Goal: Transaction & Acquisition: Purchase product/service

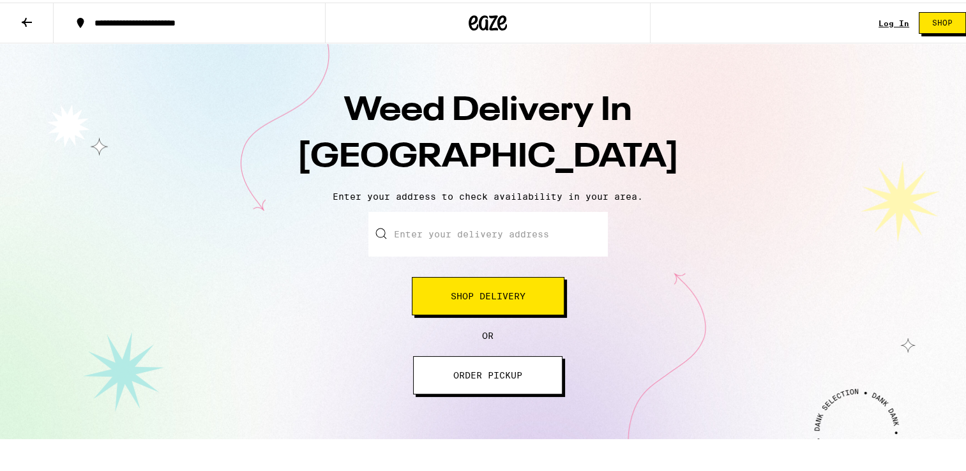
click at [553, 282] on button "Shop Delivery" at bounding box center [488, 294] width 153 height 38
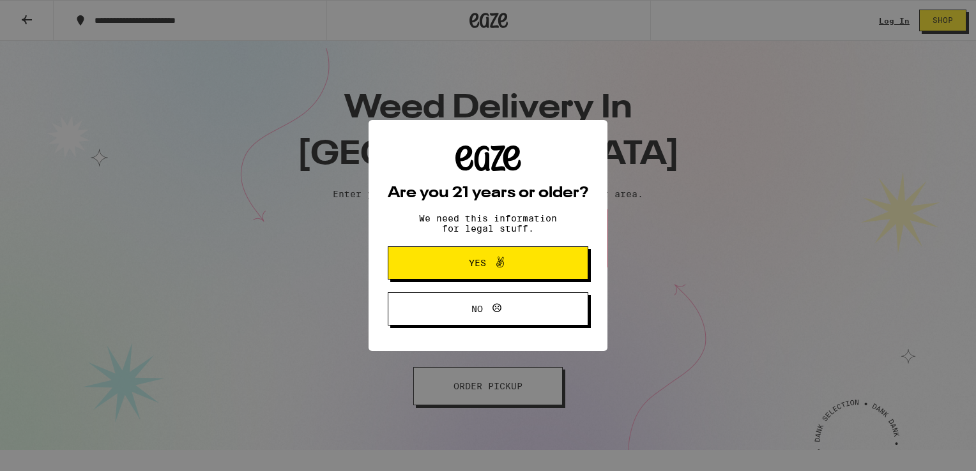
click at [549, 272] on button "Yes" at bounding box center [488, 263] width 201 height 33
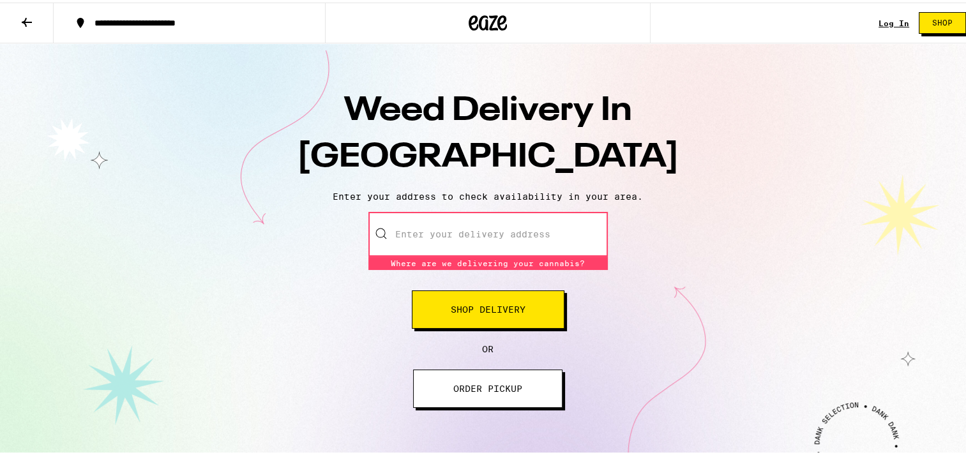
click at [452, 220] on input "Enter your delivery address" at bounding box center [489, 232] width 240 height 45
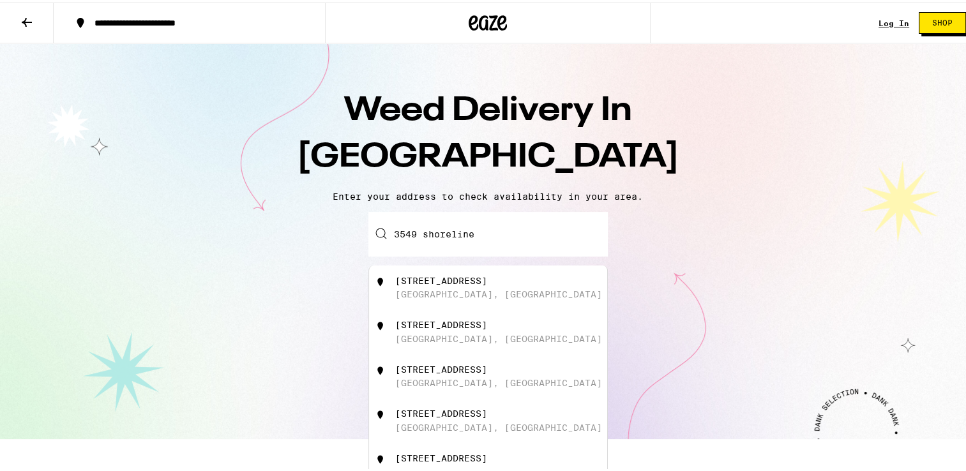
click at [452, 287] on div "3549 Shoreline Bluff Lane San Diego, CA" at bounding box center [509, 285] width 228 height 24
type input "3549 Shoreline Bluff Lane, San Diego, CA"
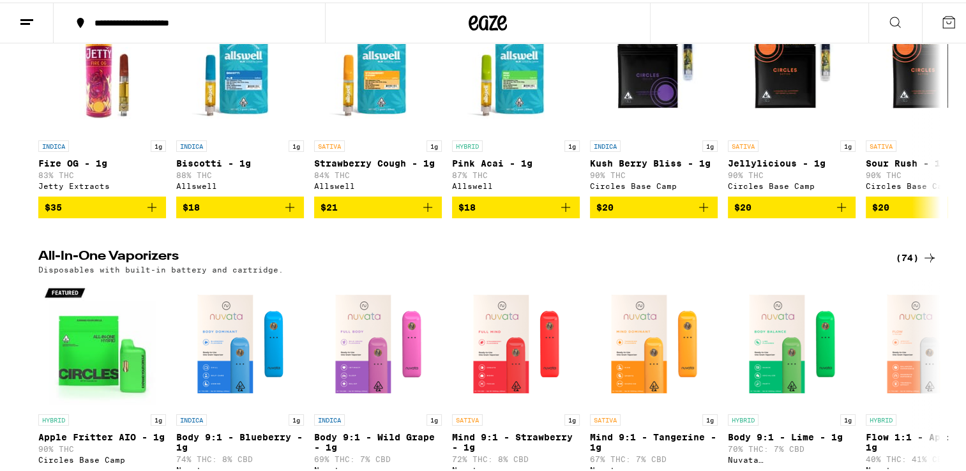
scroll to position [1046, 0]
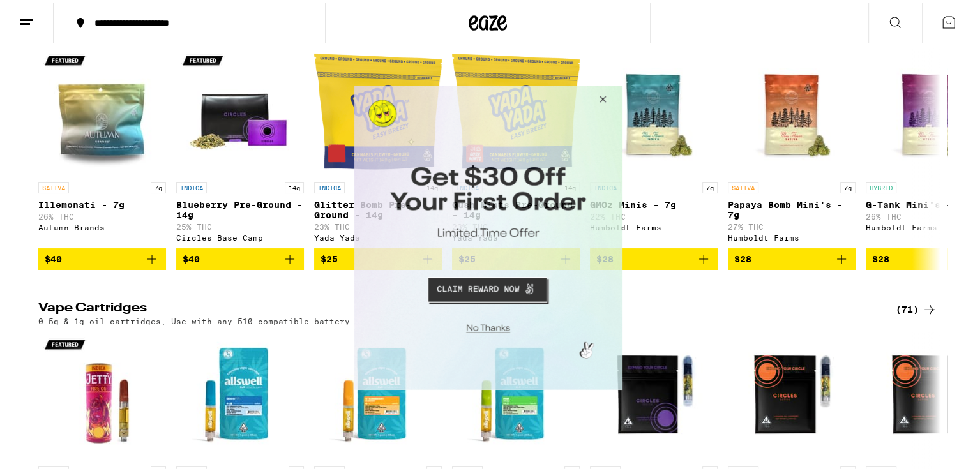
click at [601, 101] on button "Close Modal" at bounding box center [600, 101] width 34 height 31
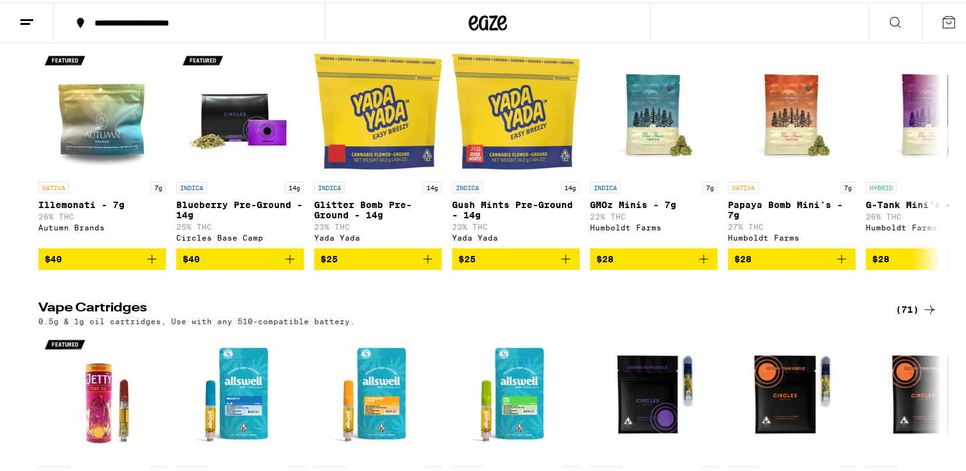
click at [888, 23] on icon at bounding box center [895, 19] width 15 height 15
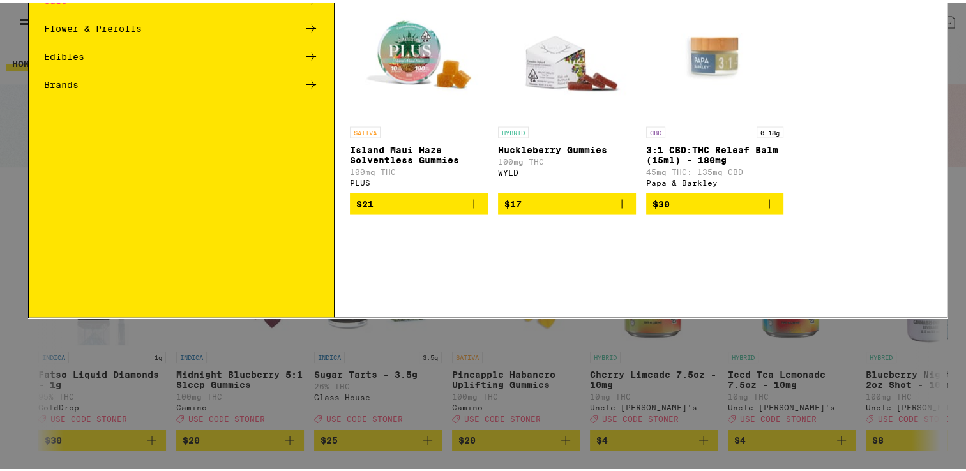
scroll to position [0, 0]
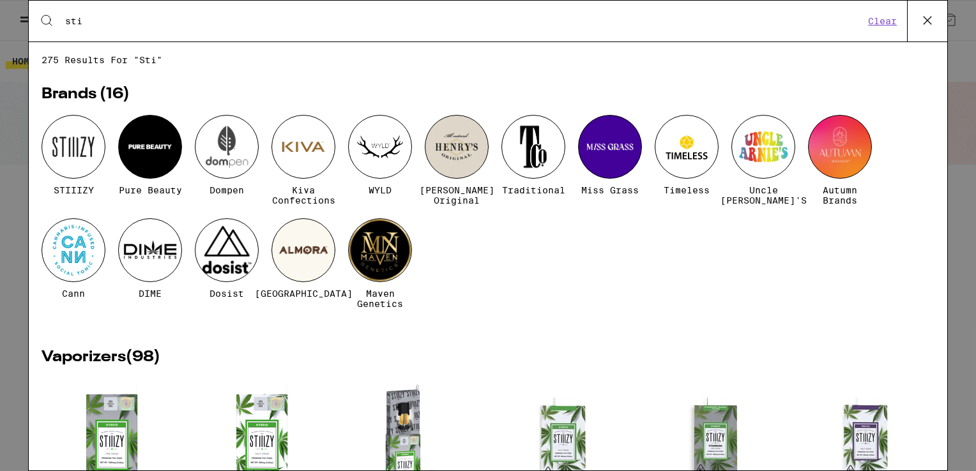
type input "sti"
drag, startPoint x: 77, startPoint y: 145, endPoint x: 77, endPoint y: 137, distance: 7.7
click at [77, 137] on div at bounding box center [74, 147] width 64 height 64
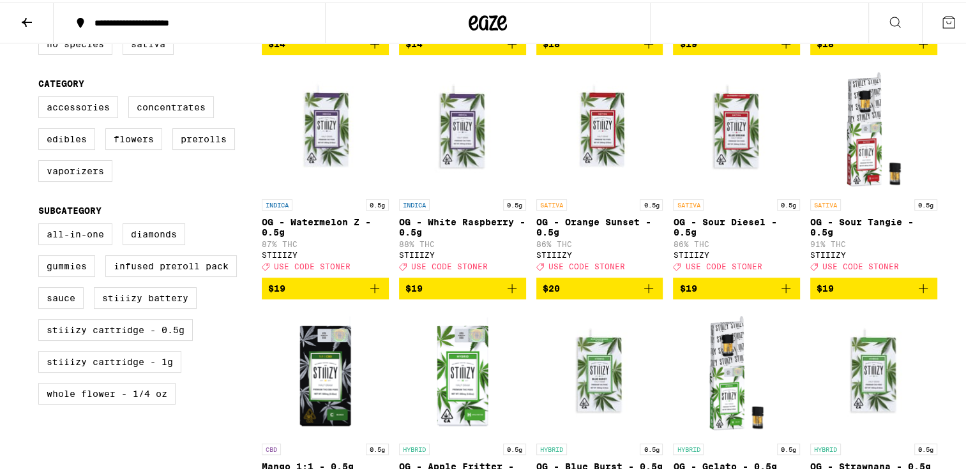
scroll to position [590, 0]
click at [427, 294] on span "$19" at bounding box center [463, 285] width 114 height 15
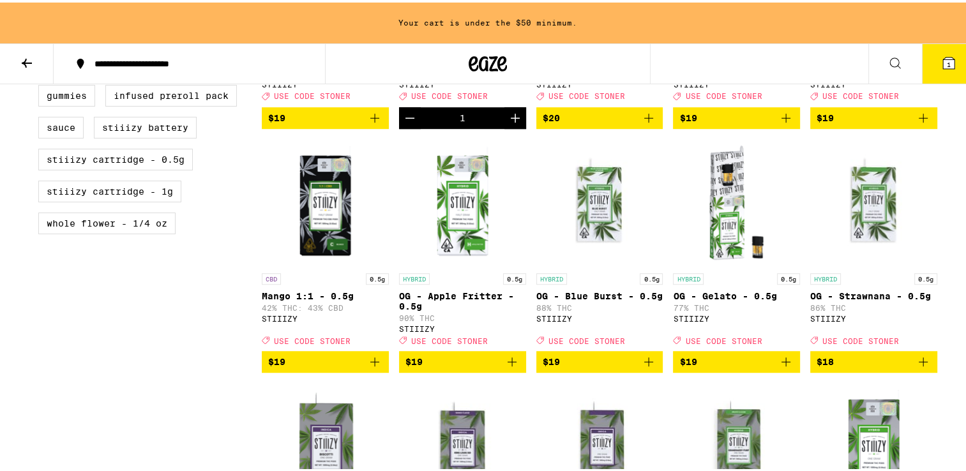
scroll to position [802, 0]
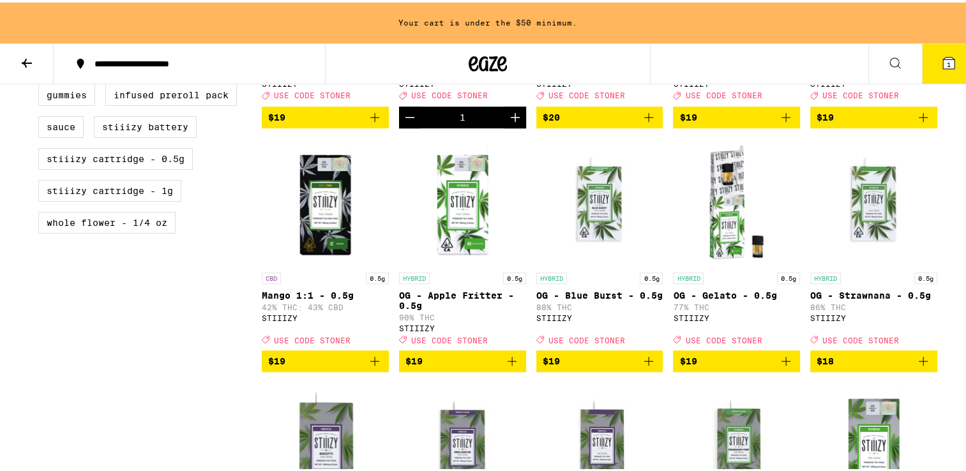
click at [410, 123] on icon "Decrement" at bounding box center [409, 114] width 15 height 15
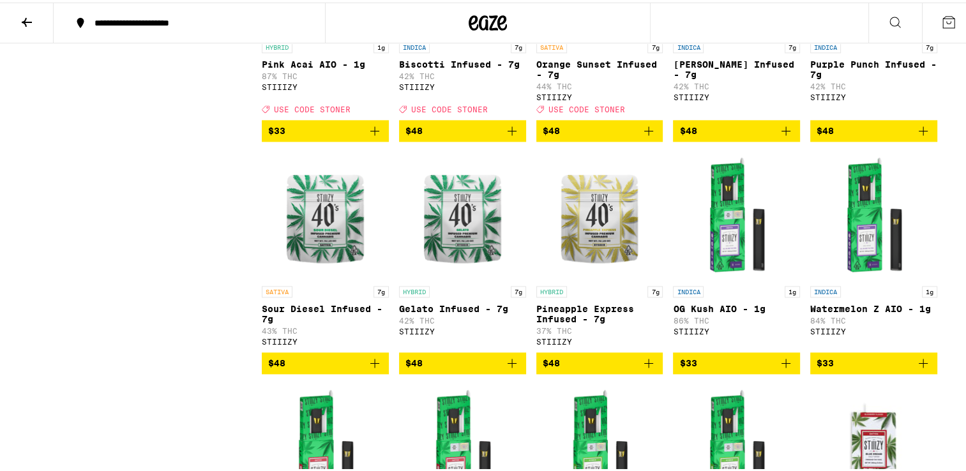
scroll to position [1726, 0]
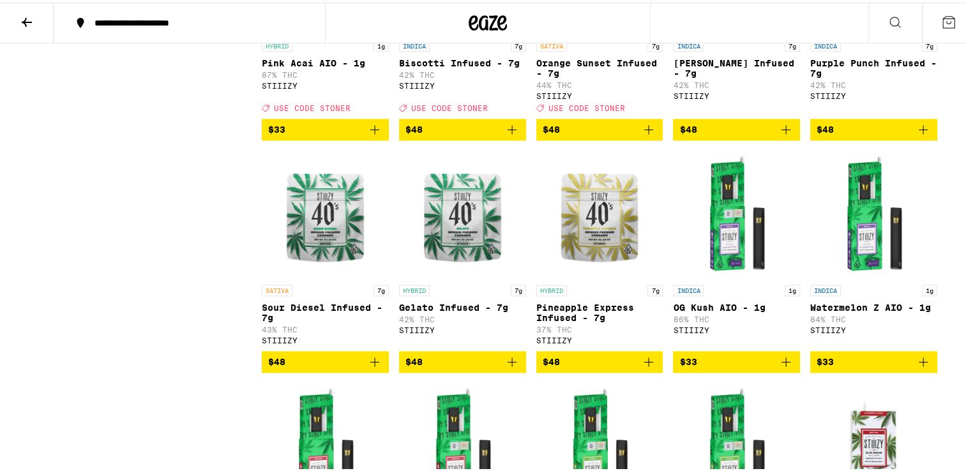
click at [372, 364] on icon "Add to bag" at bounding box center [374, 359] width 9 height 9
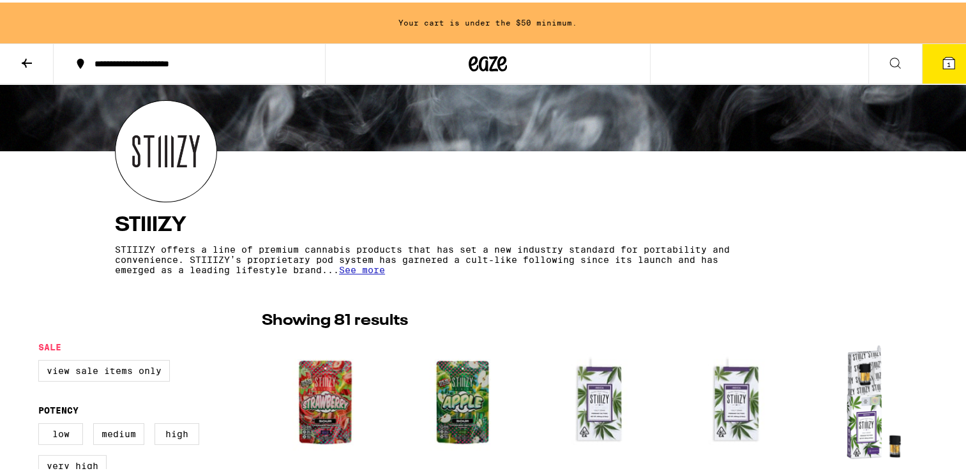
scroll to position [0, 0]
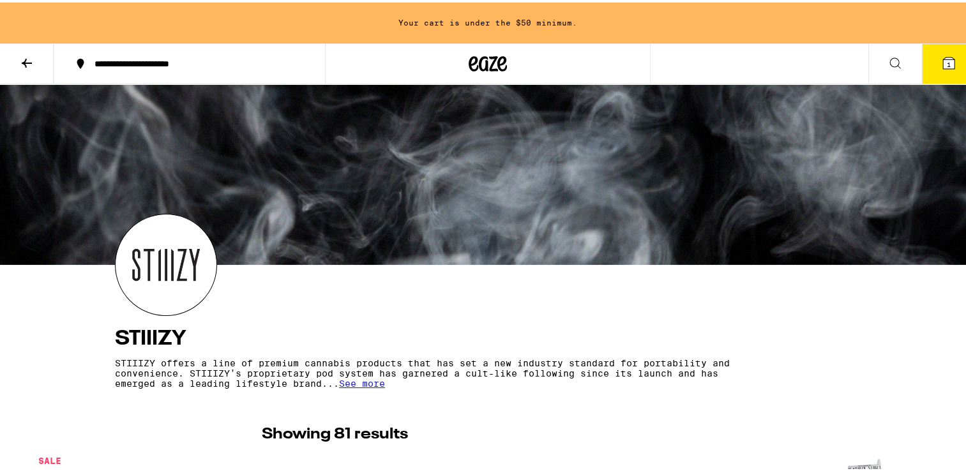
click at [23, 57] on icon at bounding box center [26, 60] width 15 height 15
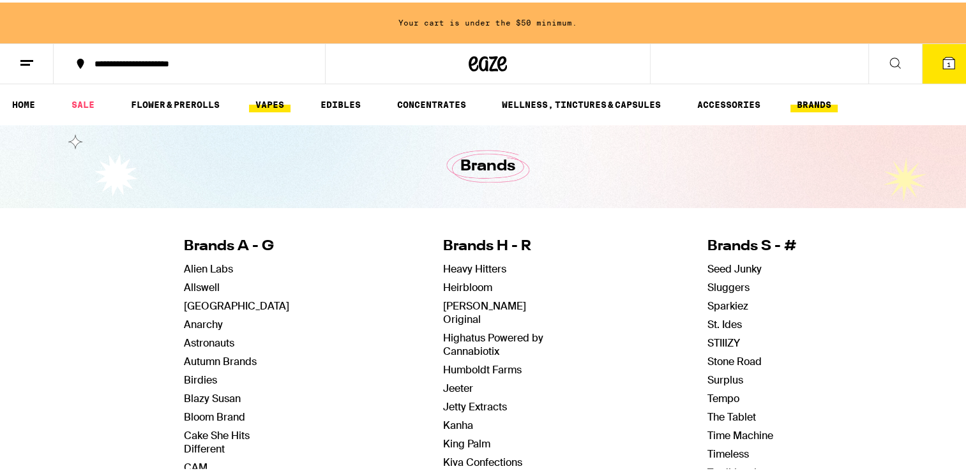
click at [276, 96] on link "VAPES" at bounding box center [270, 102] width 42 height 15
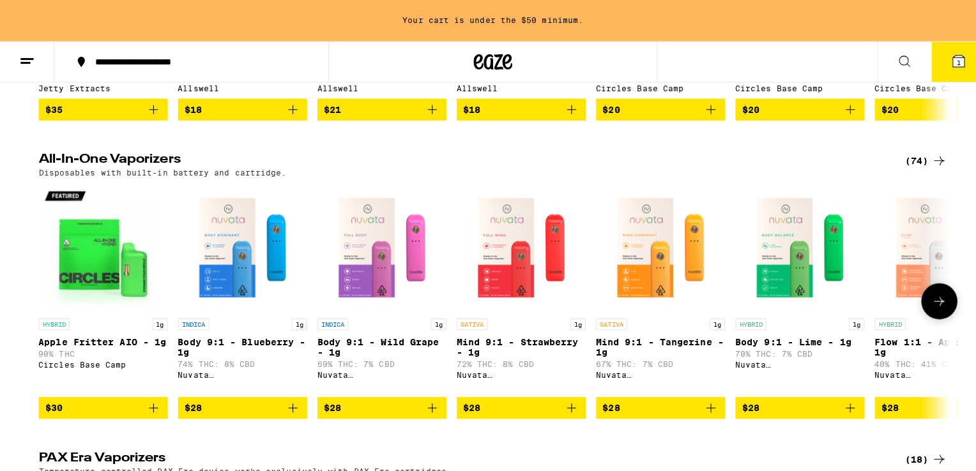
scroll to position [340, 0]
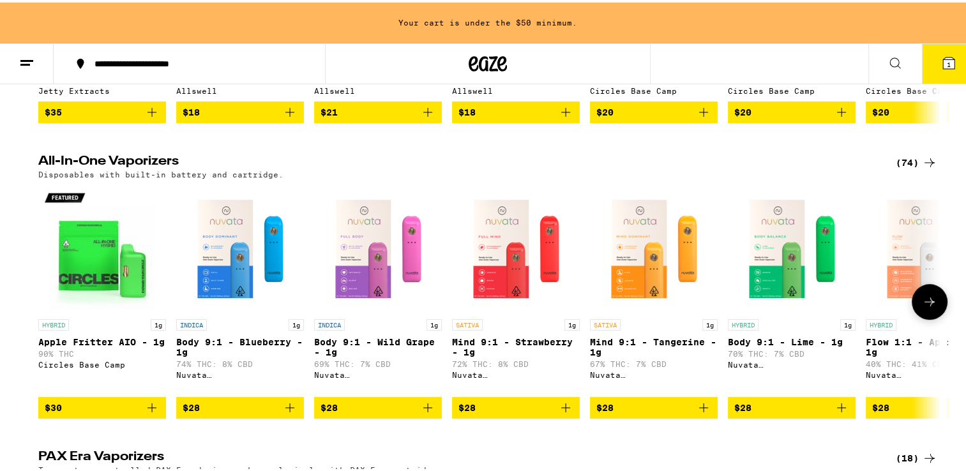
click at [518, 270] on img "Open page for Mind 9:1 - Strawberry - 1g from Nuvata (CA)" at bounding box center [516, 247] width 128 height 128
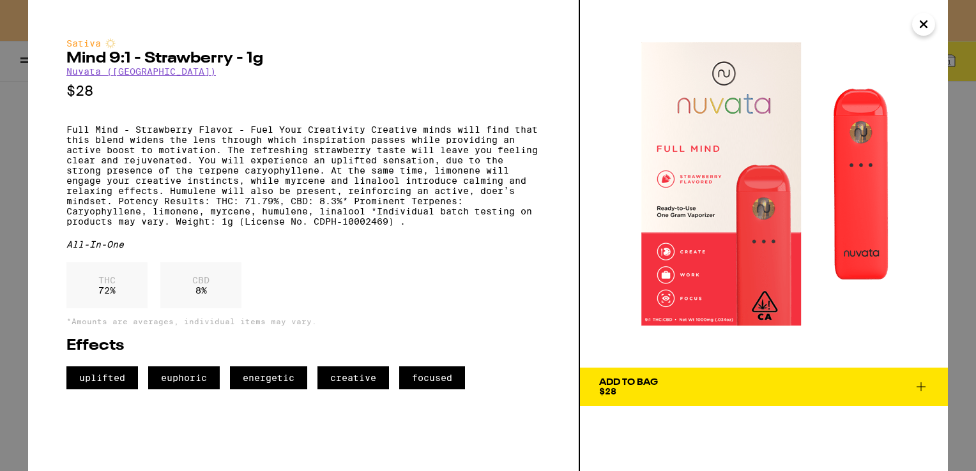
click at [925, 392] on icon at bounding box center [920, 386] width 15 height 15
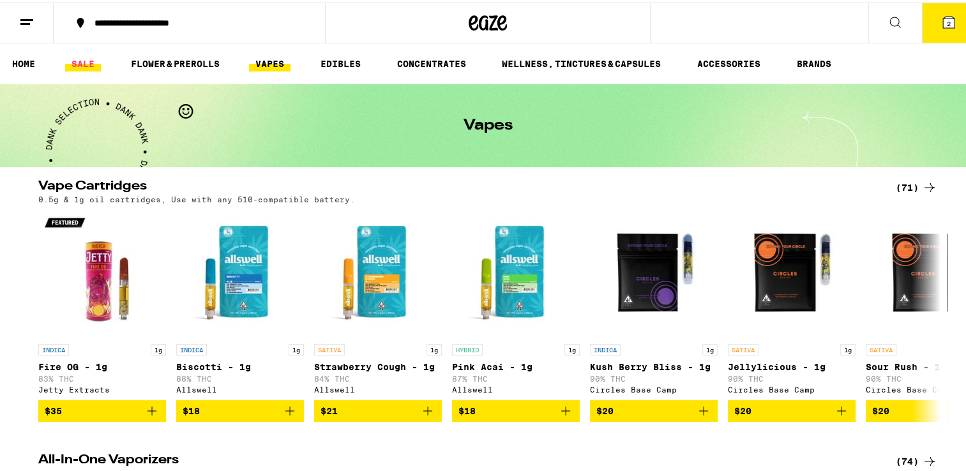
click at [94, 65] on link "SALE" at bounding box center [83, 61] width 36 height 15
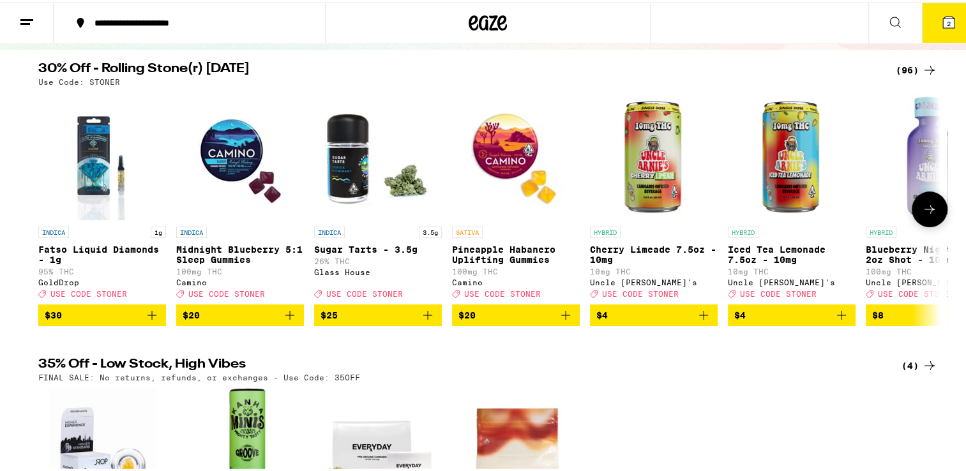
scroll to position [119, 0]
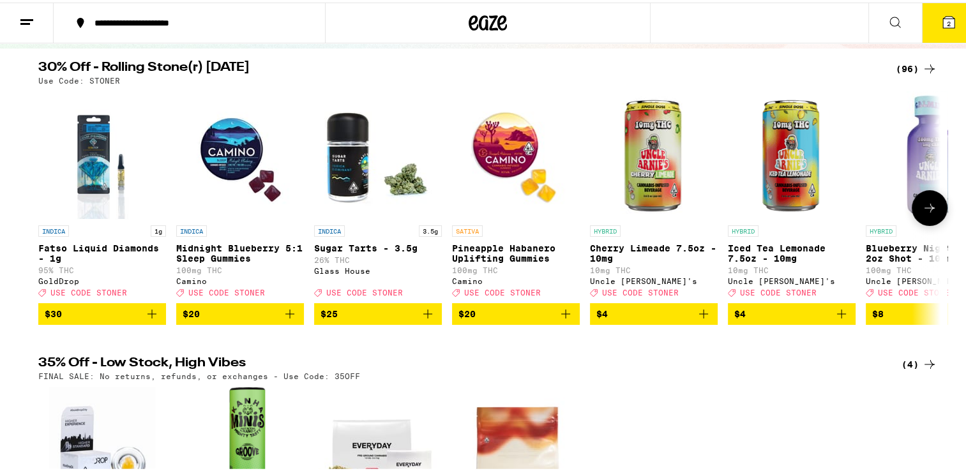
click at [922, 213] on icon at bounding box center [929, 205] width 15 height 15
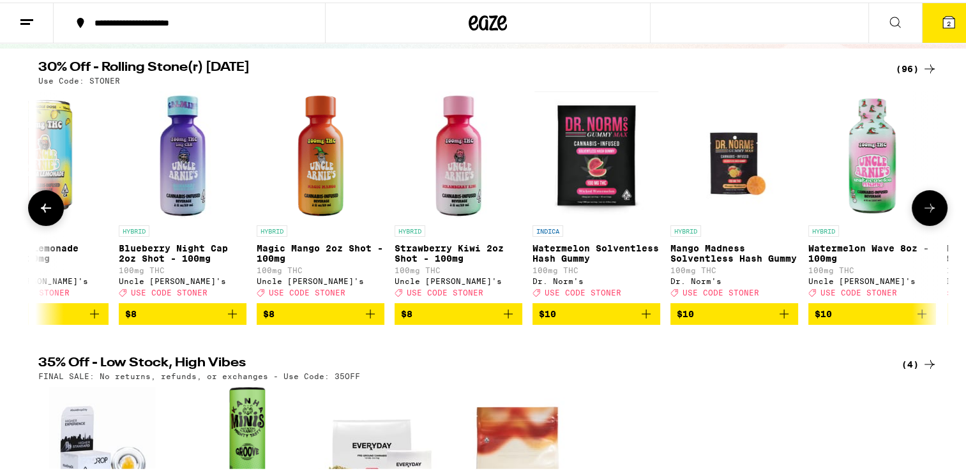
scroll to position [0, 760]
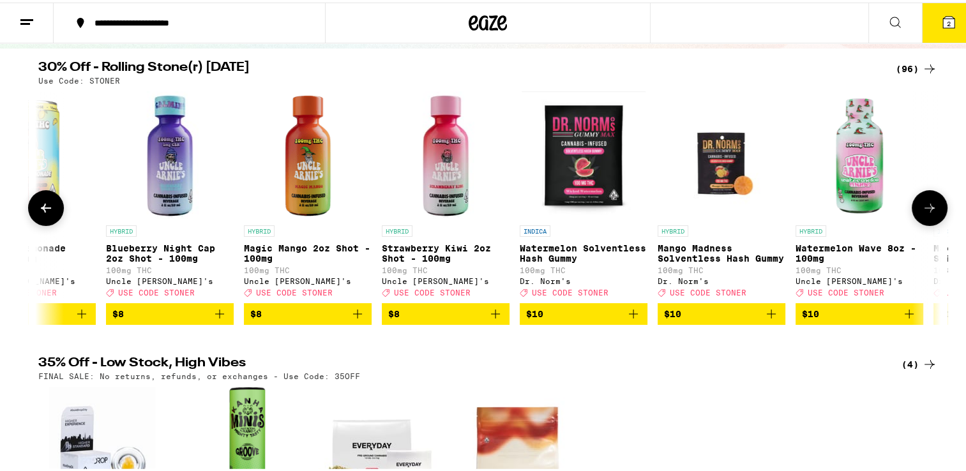
click at [922, 213] on icon at bounding box center [929, 205] width 15 height 15
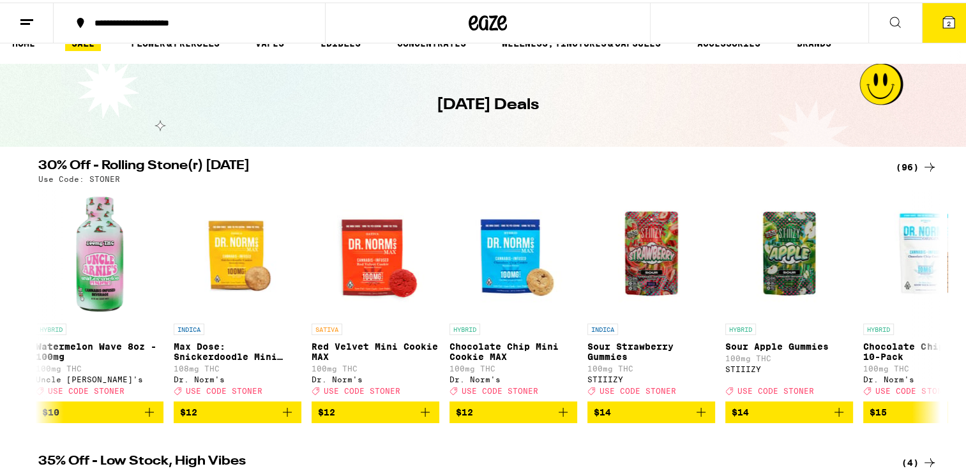
scroll to position [0, 0]
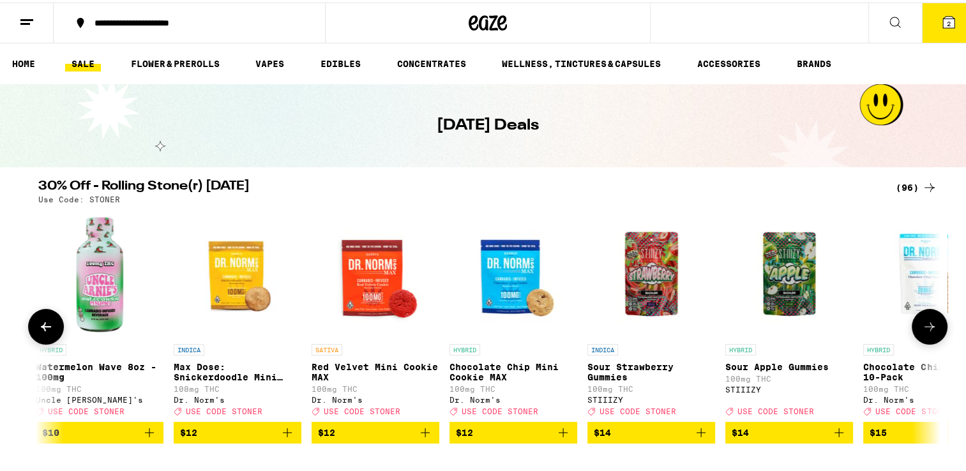
click at [930, 332] on icon at bounding box center [929, 324] width 15 height 15
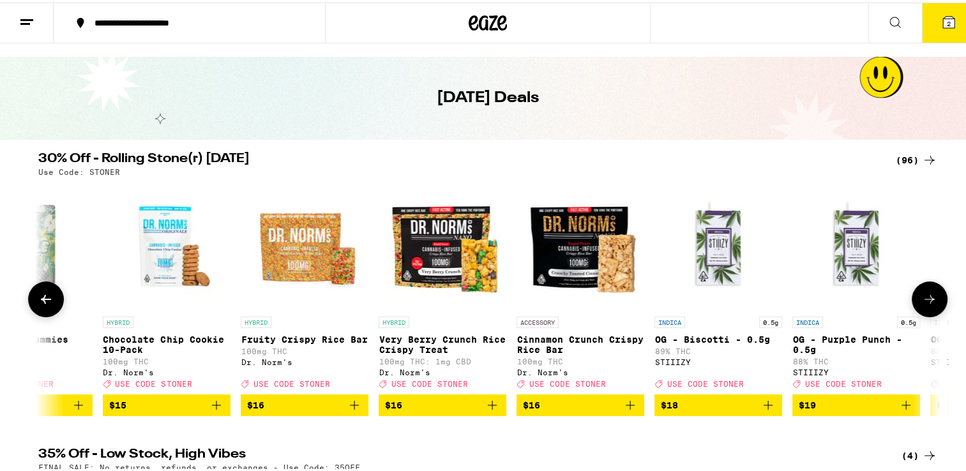
scroll to position [28, 0]
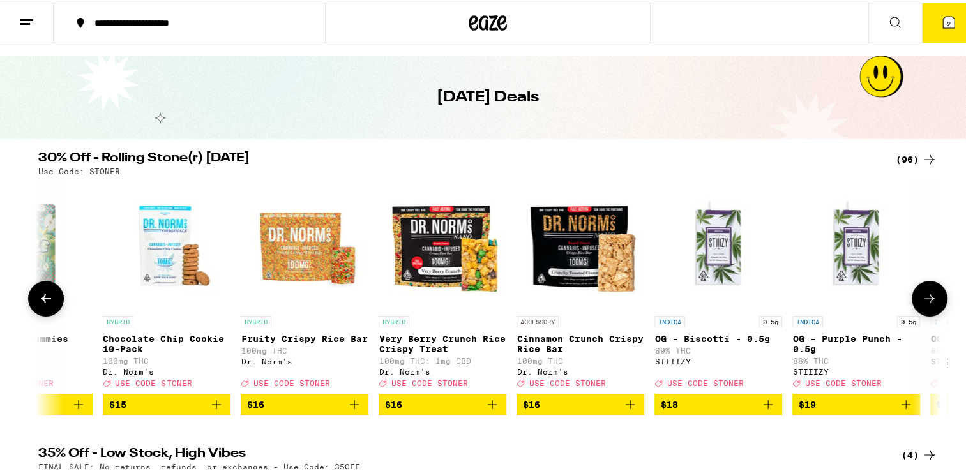
click at [933, 294] on button at bounding box center [930, 296] width 36 height 36
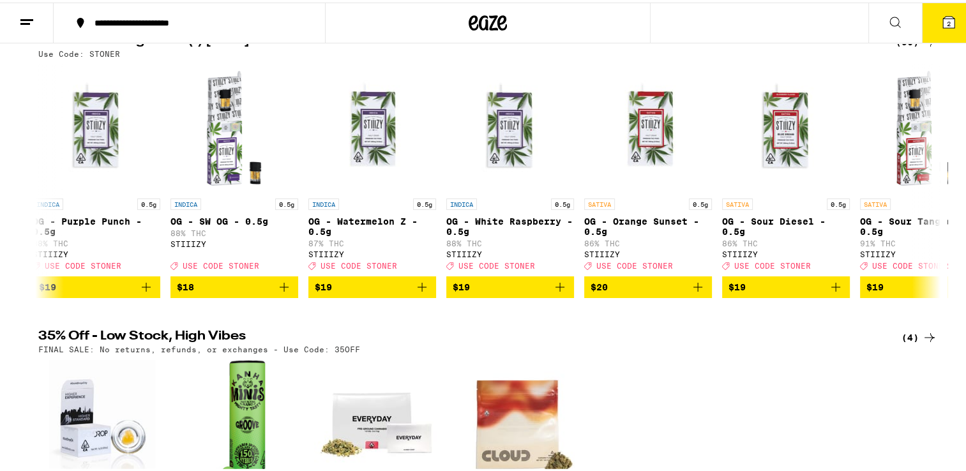
scroll to position [0, 0]
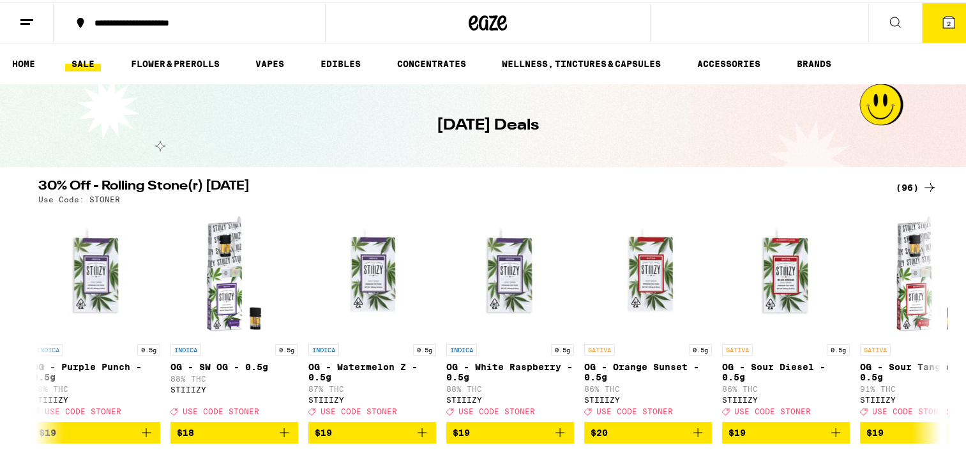
click at [944, 17] on icon at bounding box center [948, 19] width 11 height 11
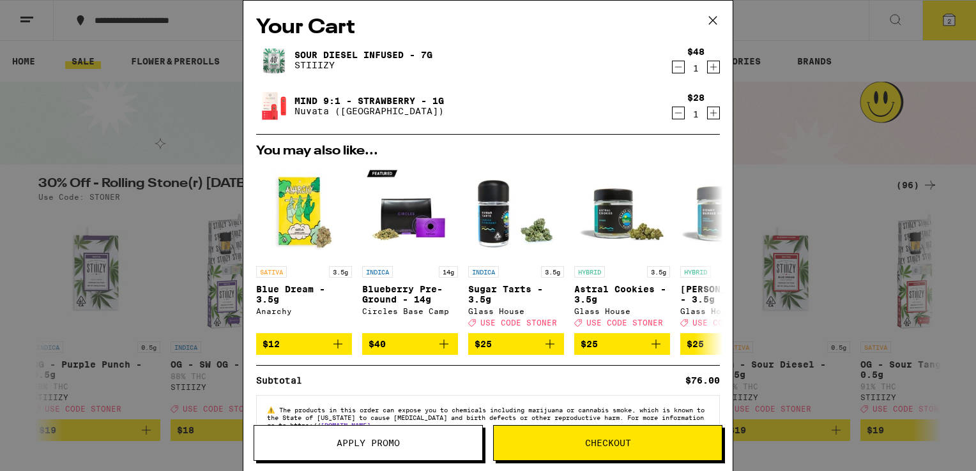
click at [678, 442] on span "Checkout" at bounding box center [608, 443] width 228 height 9
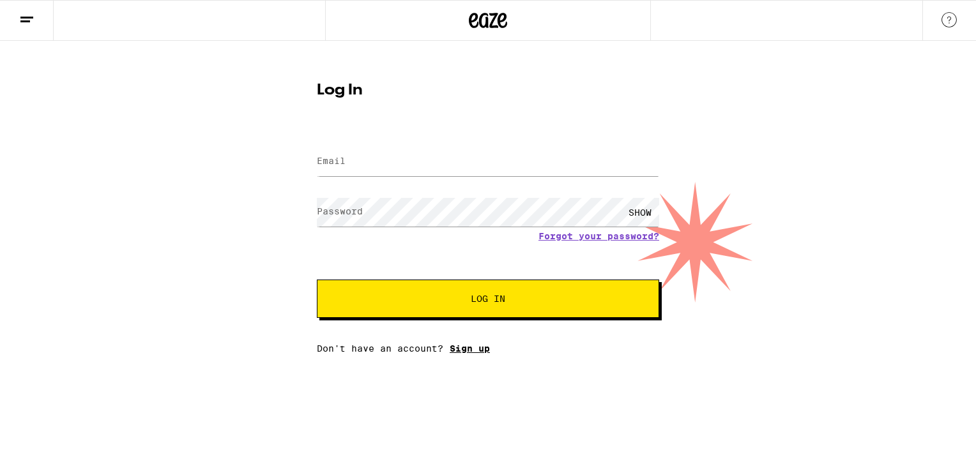
click at [467, 347] on link "Sign up" at bounding box center [470, 349] width 40 height 10
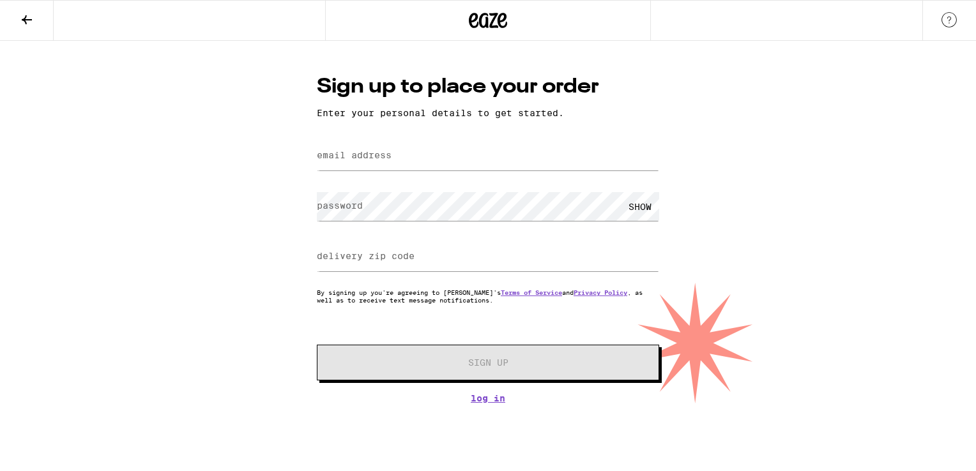
click at [368, 155] on label "email address" at bounding box center [354, 155] width 75 height 10
type input "g"
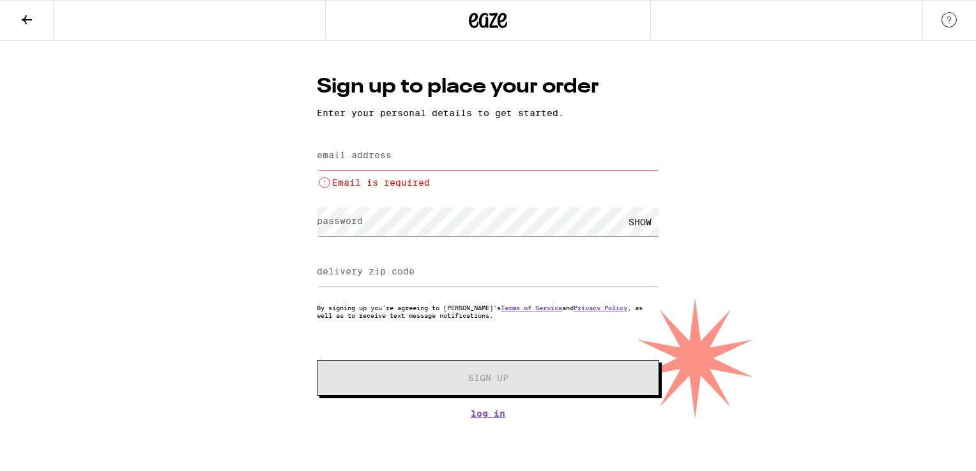
click at [663, 93] on div "Sign up to place your order Enter your personal details to get started. email a…" at bounding box center [488, 246] width 368 height 346
click at [695, 119] on div "Sign up to place your order Enter your personal details to get started. email a…" at bounding box center [488, 230] width 976 height 378
click at [32, 23] on icon at bounding box center [26, 19] width 15 height 15
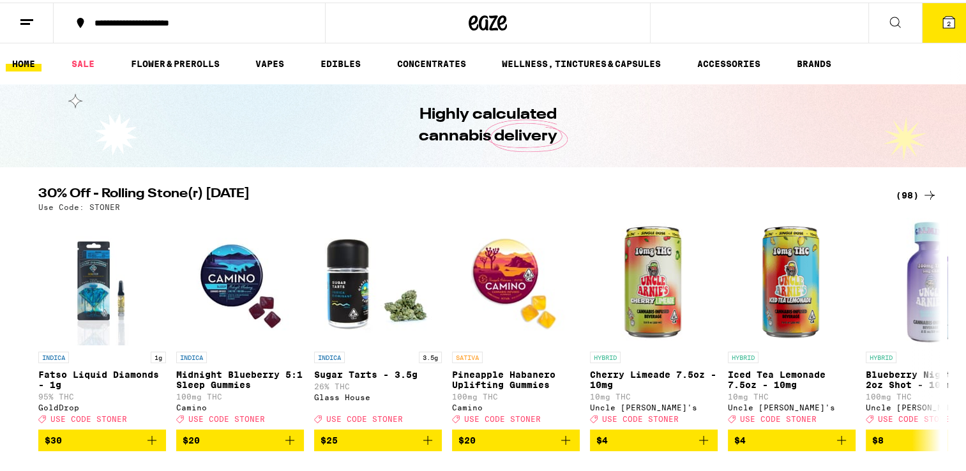
click at [954, 28] on button "2" at bounding box center [949, 21] width 54 height 40
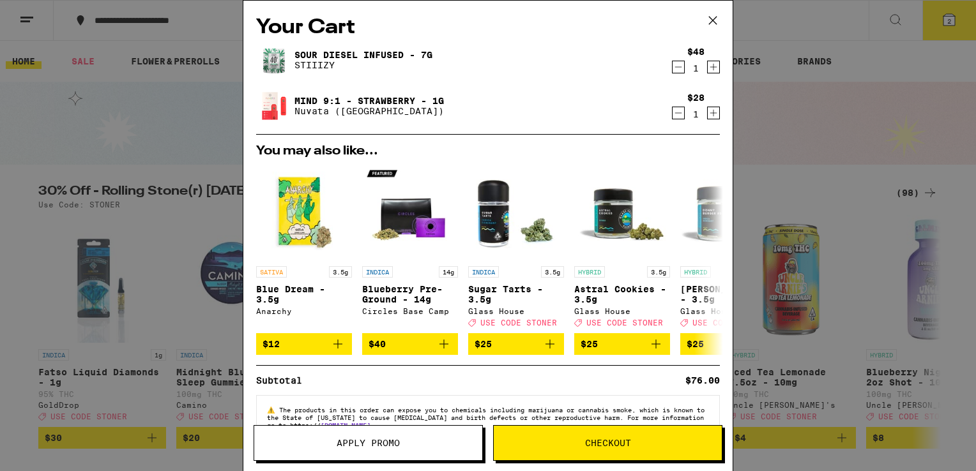
click at [606, 433] on button "Checkout" at bounding box center [607, 443] width 229 height 36
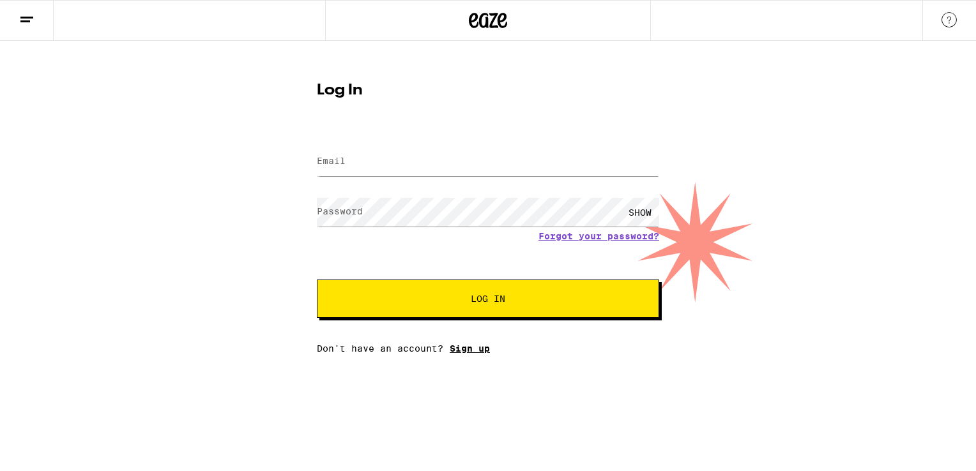
click at [480, 351] on link "Sign up" at bounding box center [470, 349] width 40 height 10
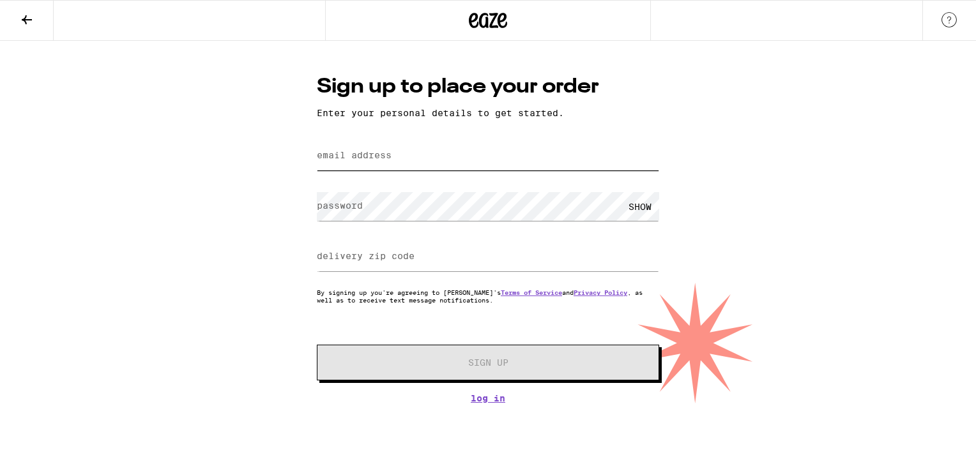
click at [547, 164] on input "email address" at bounding box center [488, 156] width 342 height 29
type input "gsupra35@gmail.com"
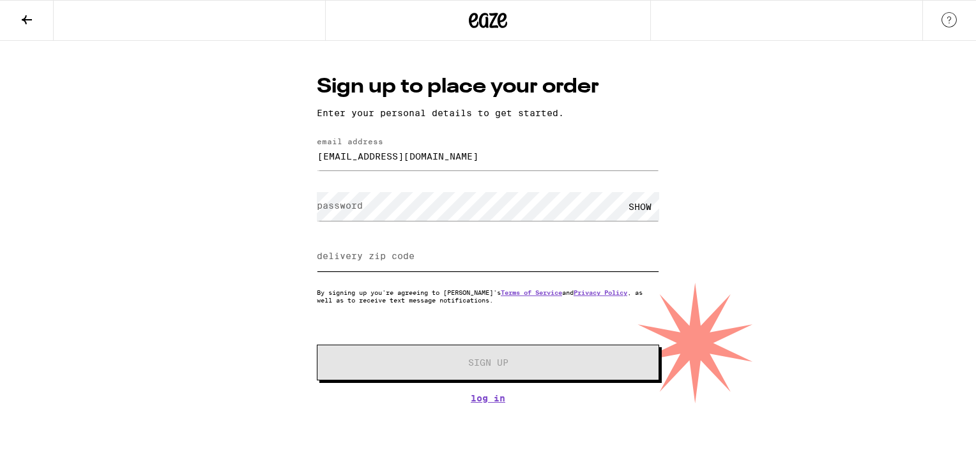
type input "95350"
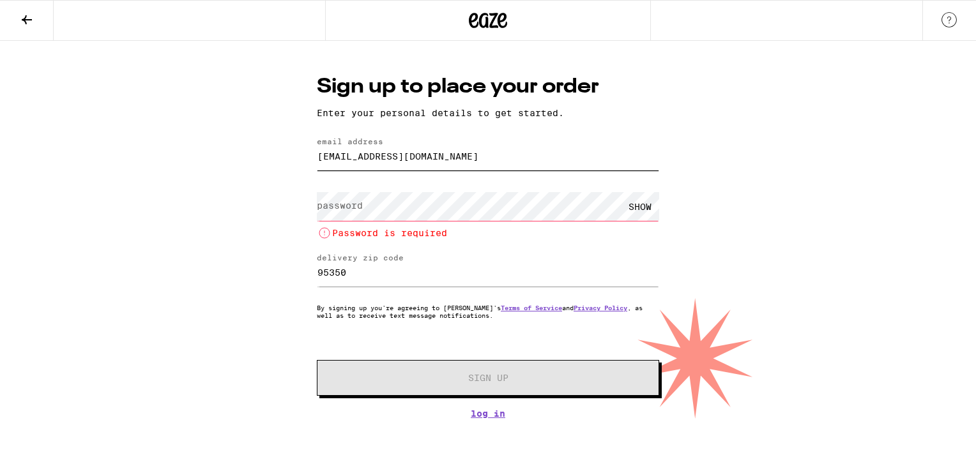
click at [442, 164] on input "gsupra35@gmail.com" at bounding box center [488, 156] width 342 height 29
type input "gsupra35@gmail.com"
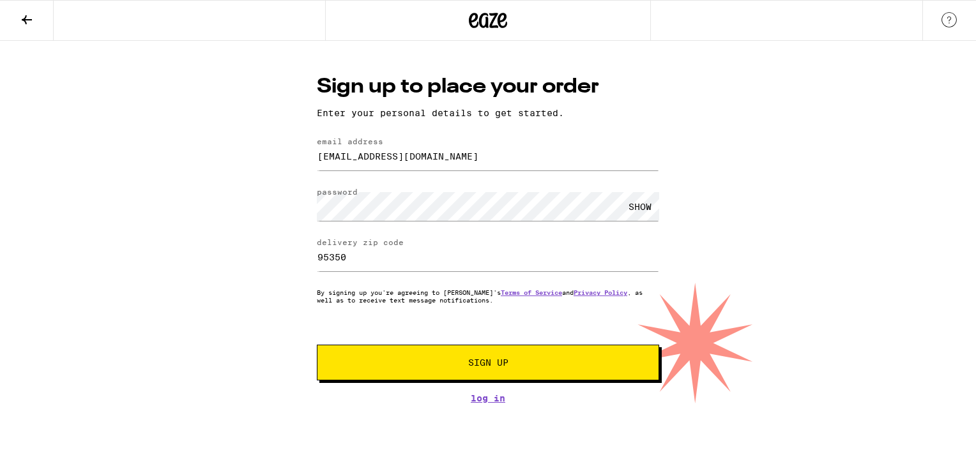
click at [439, 354] on button "Sign Up" at bounding box center [488, 363] width 342 height 36
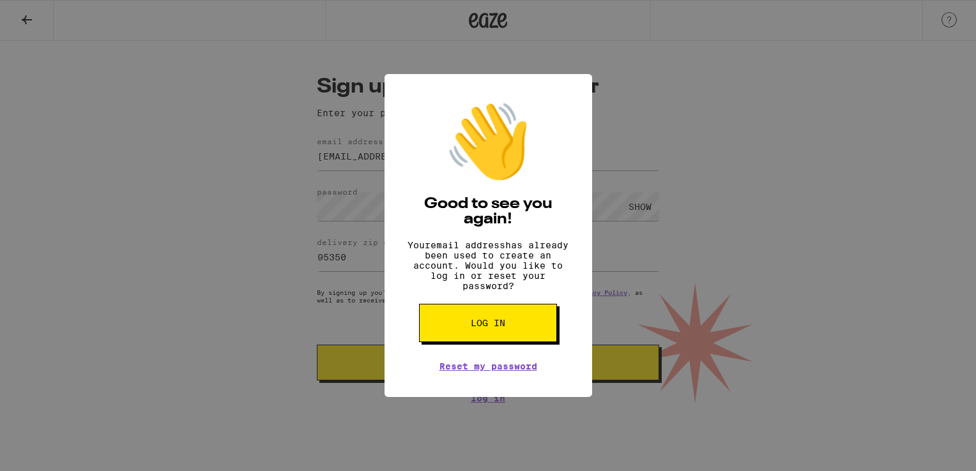
click at [508, 328] on button "Log in" at bounding box center [488, 323] width 138 height 38
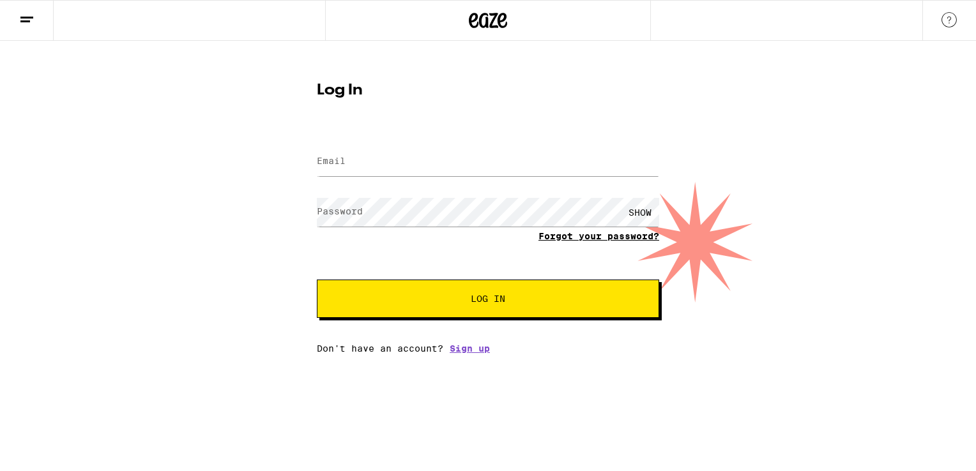
click at [593, 236] on link "Forgot your password?" at bounding box center [598, 236] width 121 height 10
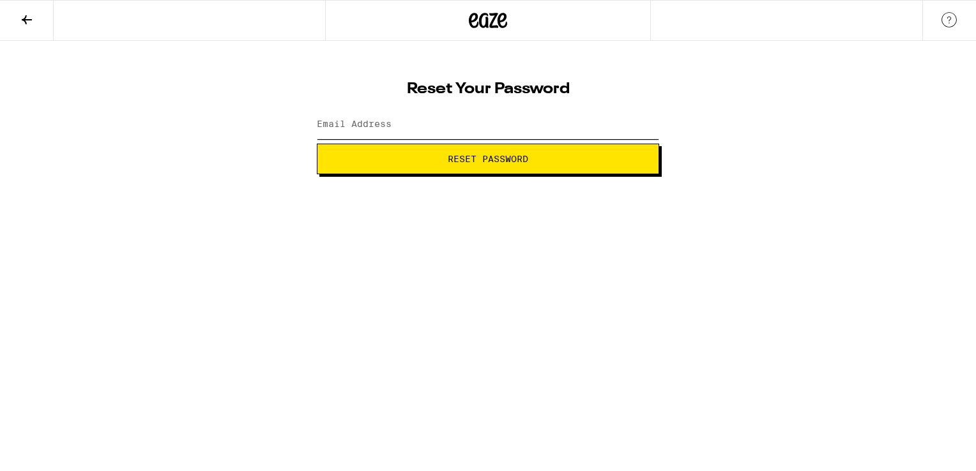
click at [547, 119] on input "Email Address" at bounding box center [488, 125] width 342 height 29
type input "gsupra35@gmail.com"
click at [505, 162] on span "Reset Password" at bounding box center [488, 159] width 80 height 9
click at [317, 144] on button "Submit" at bounding box center [488, 159] width 342 height 31
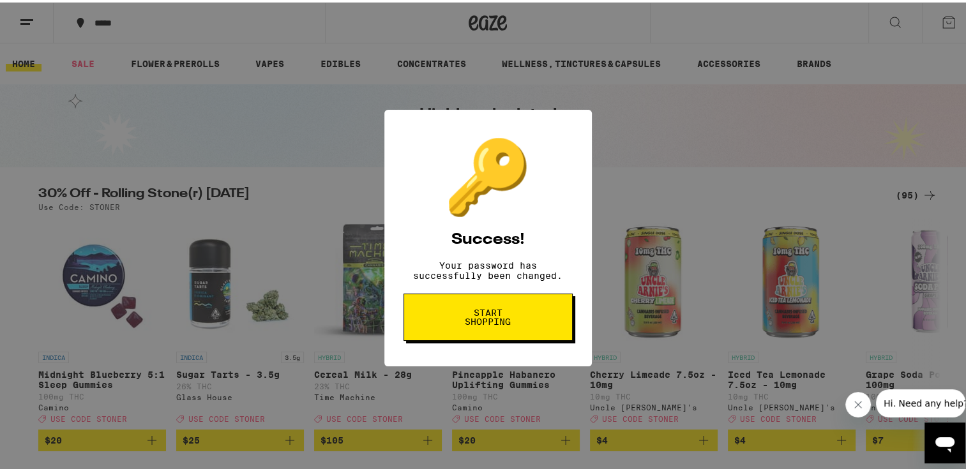
click at [512, 317] on span "Start shopping" at bounding box center [488, 315] width 66 height 18
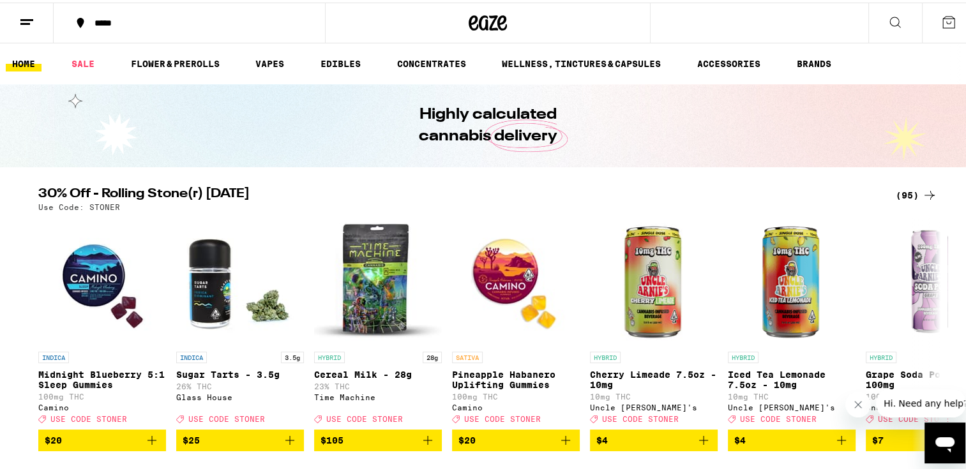
click at [942, 18] on icon at bounding box center [949, 19] width 15 height 15
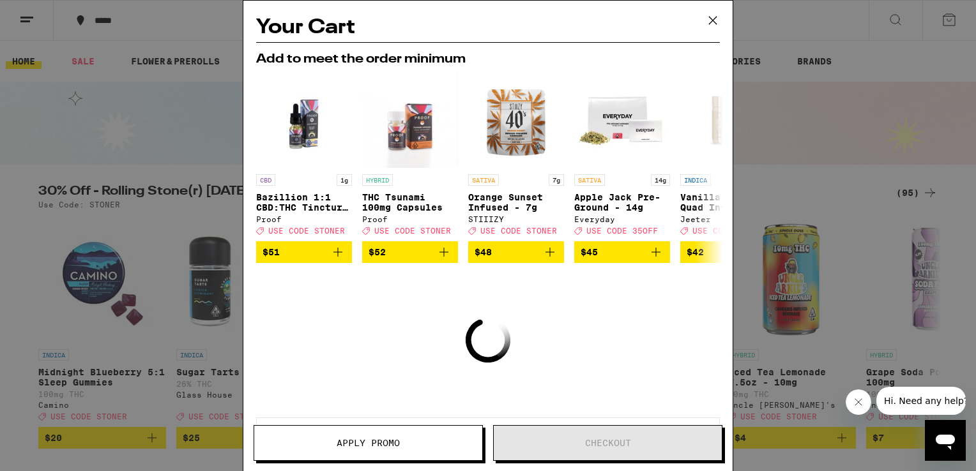
click at [710, 22] on icon at bounding box center [712, 20] width 19 height 19
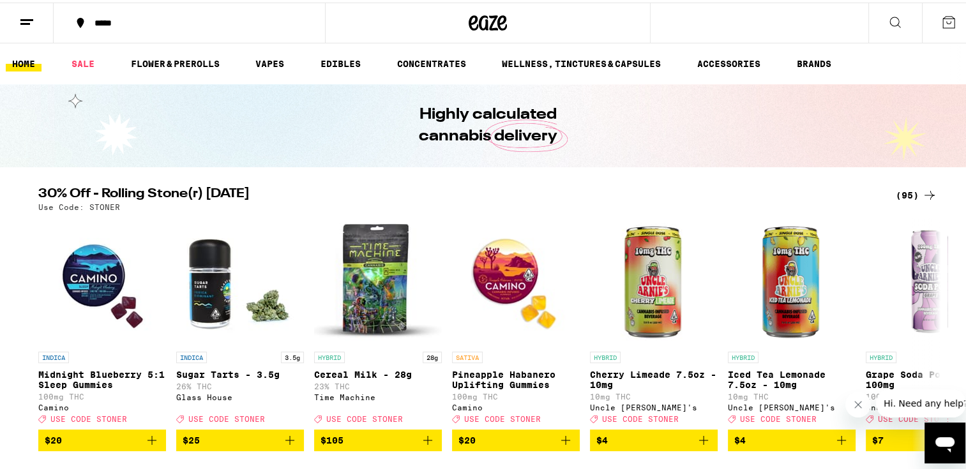
click at [888, 20] on icon at bounding box center [895, 19] width 15 height 15
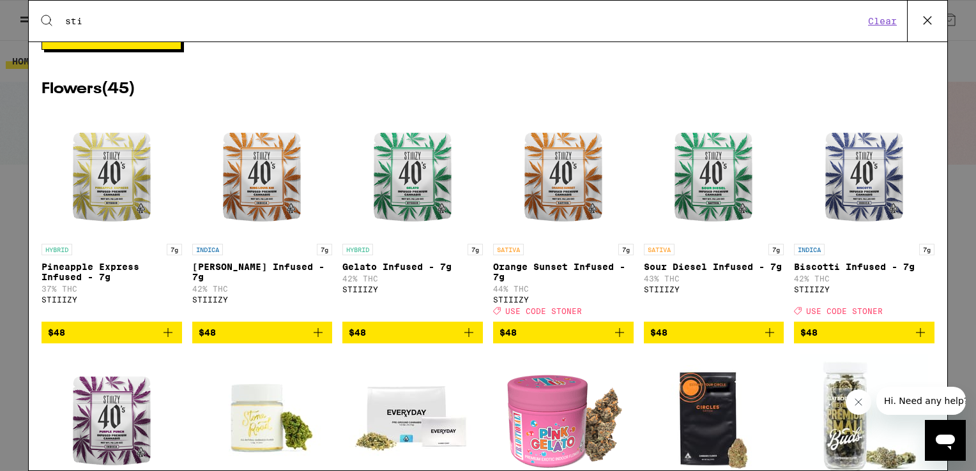
scroll to position [738, 0]
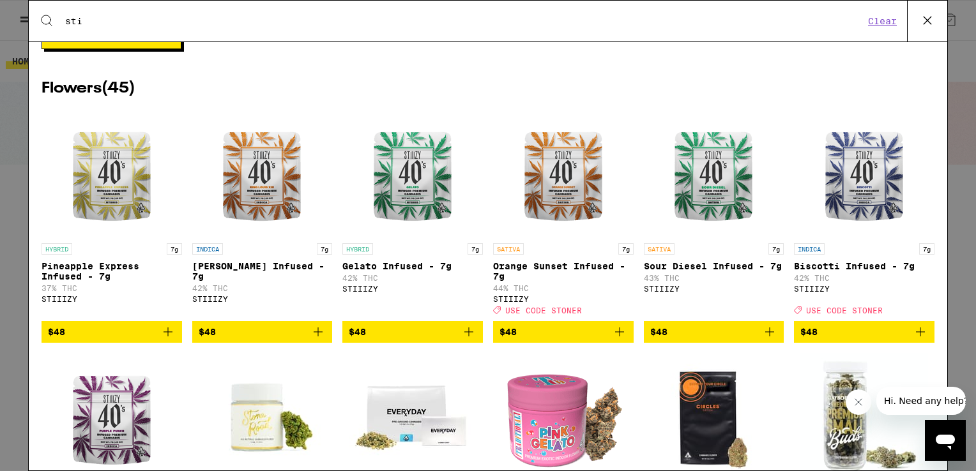
type input "sti"
click at [766, 340] on icon "Add to bag" at bounding box center [769, 331] width 15 height 15
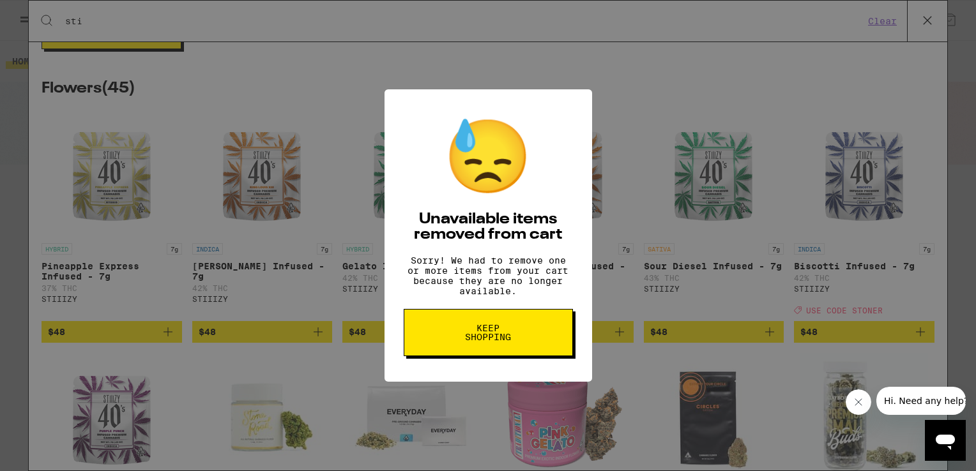
click at [494, 332] on span "Keep Shopping" at bounding box center [488, 333] width 66 height 18
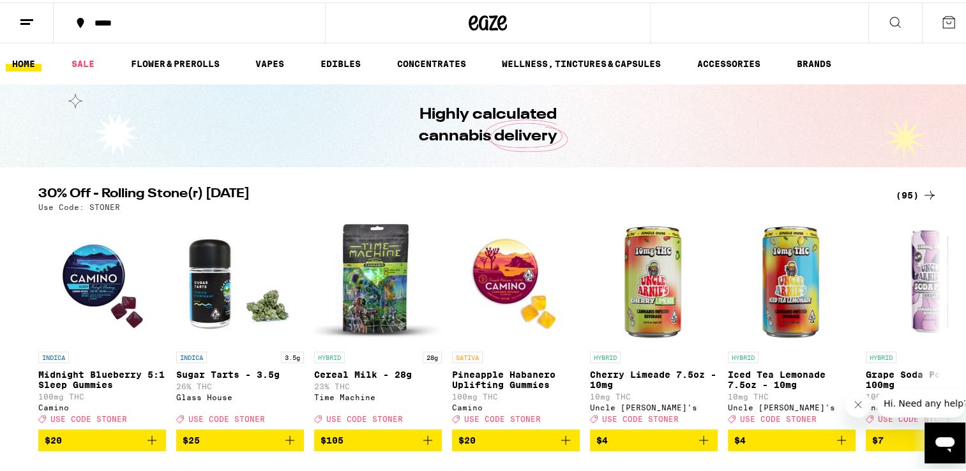
click at [943, 24] on icon at bounding box center [949, 19] width 15 height 15
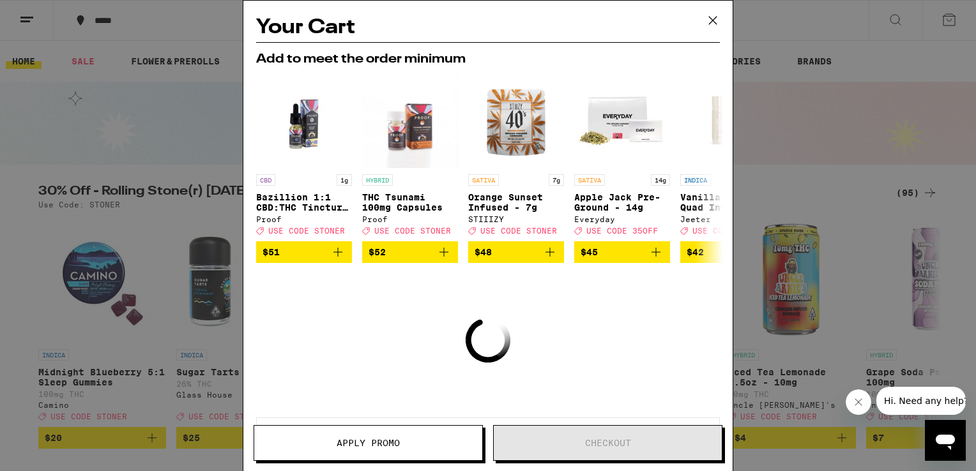
click at [706, 19] on icon at bounding box center [712, 20] width 19 height 19
click at [713, 19] on icon at bounding box center [712, 20] width 19 height 19
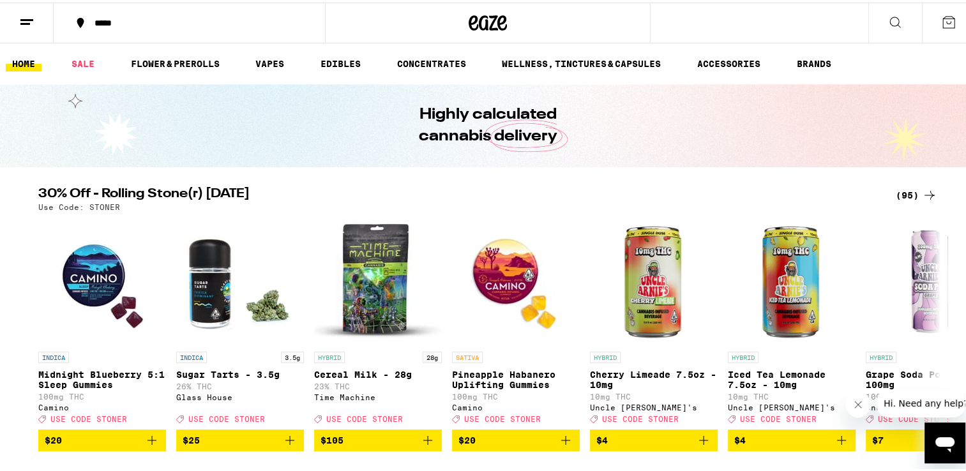
click at [894, 22] on button at bounding box center [896, 21] width 54 height 40
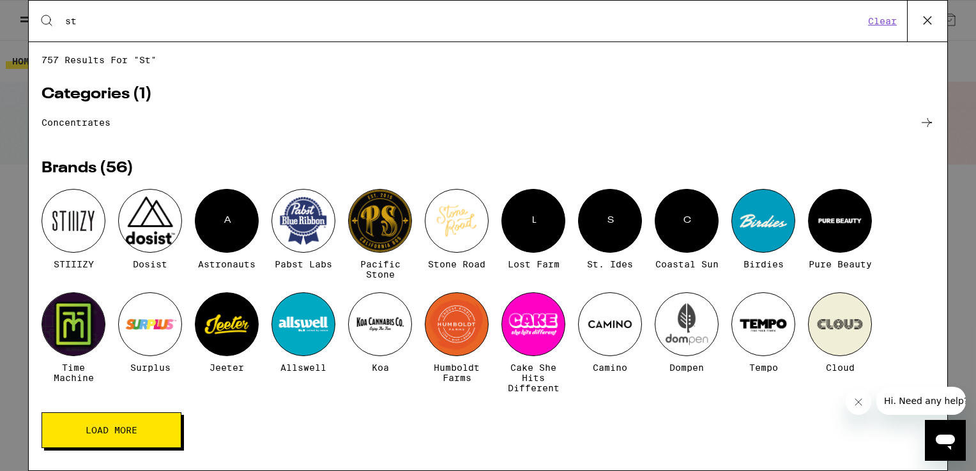
type input "st"
click at [71, 217] on div at bounding box center [74, 221] width 64 height 64
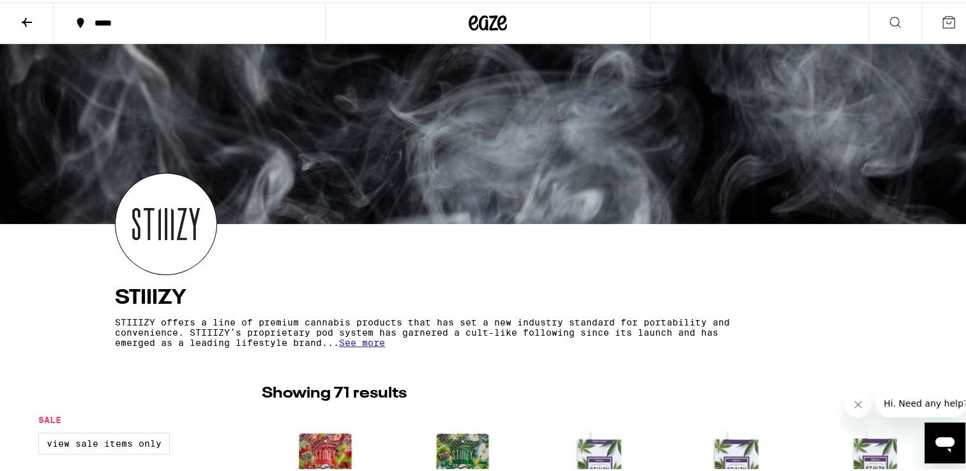
click at [621, 247] on section "STIIIZY STIIIZY offers a line of premium cannabis products that has set a new i…" at bounding box center [488, 260] width 766 height 178
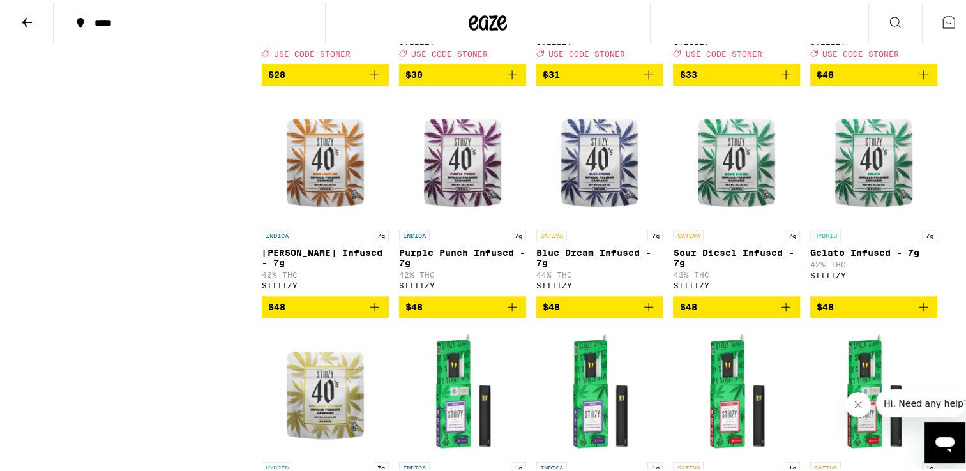
scroll to position [1293, 0]
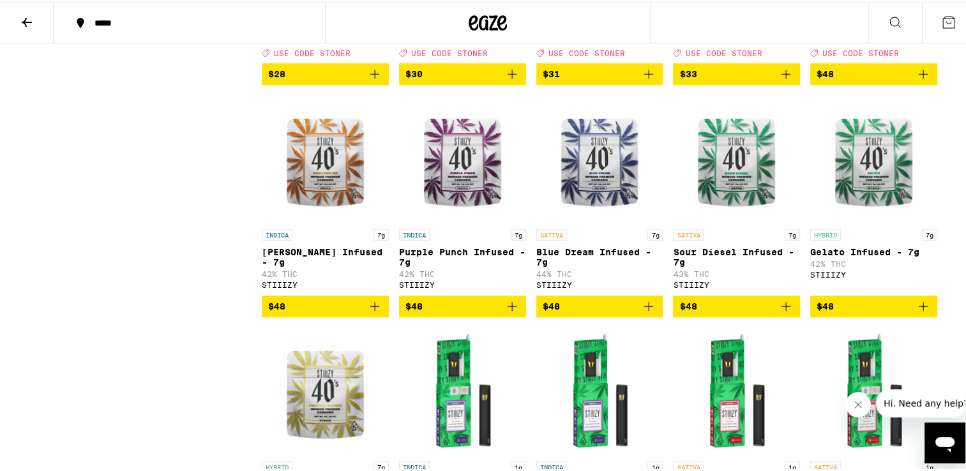
click at [766, 312] on span "$48" at bounding box center [737, 303] width 114 height 15
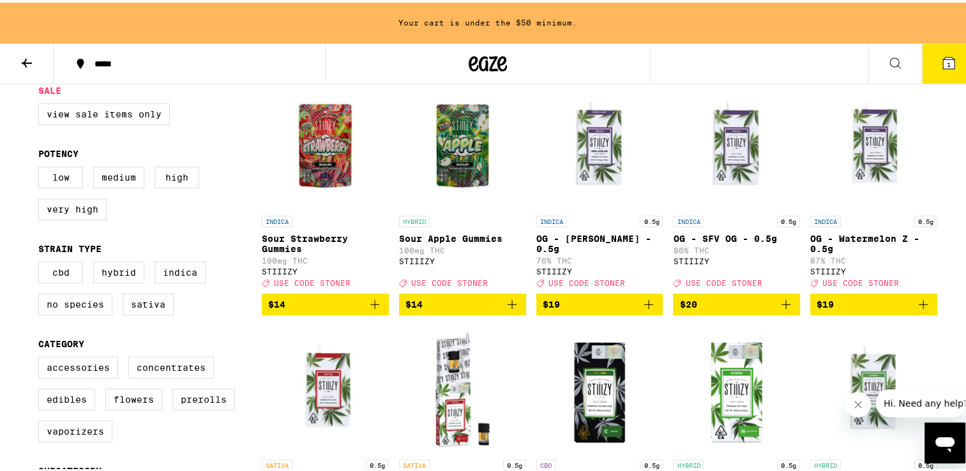
scroll to position [0, 0]
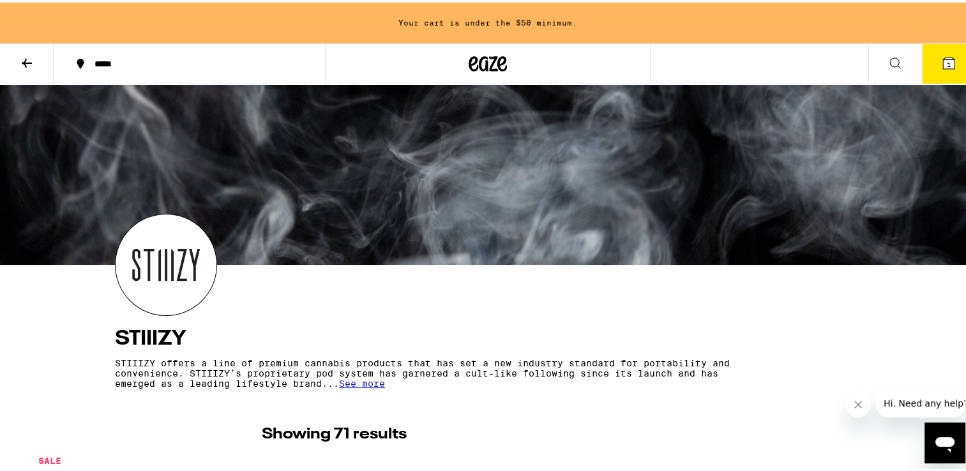
click at [34, 63] on button at bounding box center [27, 62] width 54 height 40
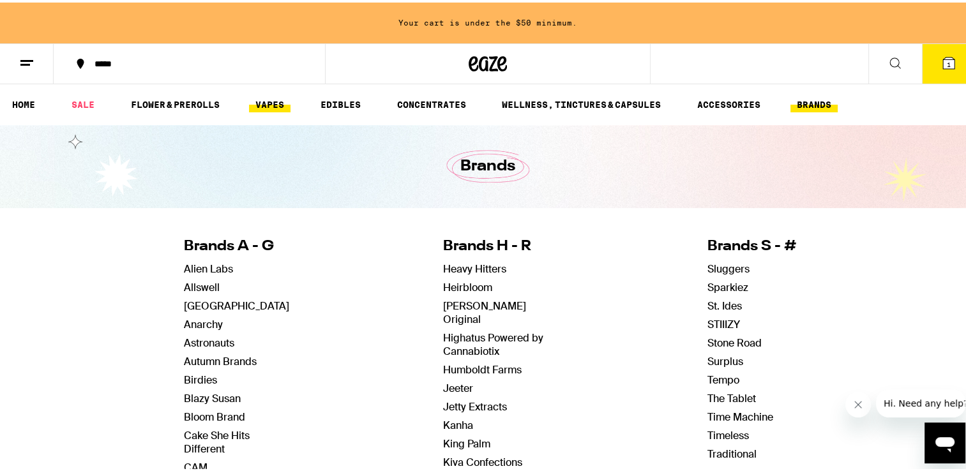
click at [250, 98] on link "VAPES" at bounding box center [270, 102] width 42 height 15
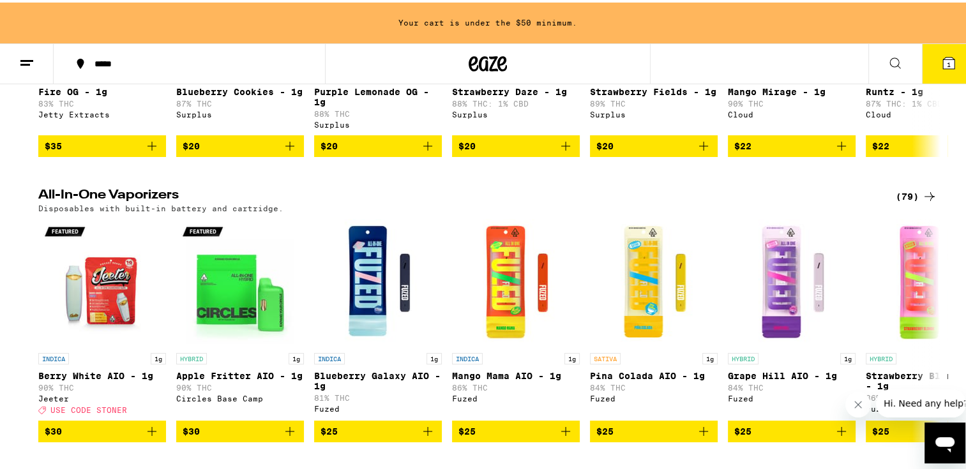
scroll to position [319, 0]
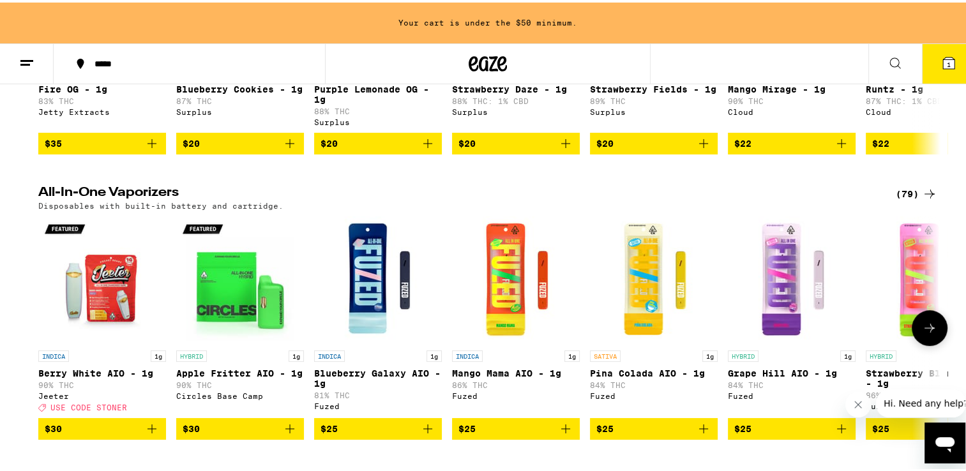
click at [926, 330] on button at bounding box center [930, 326] width 36 height 36
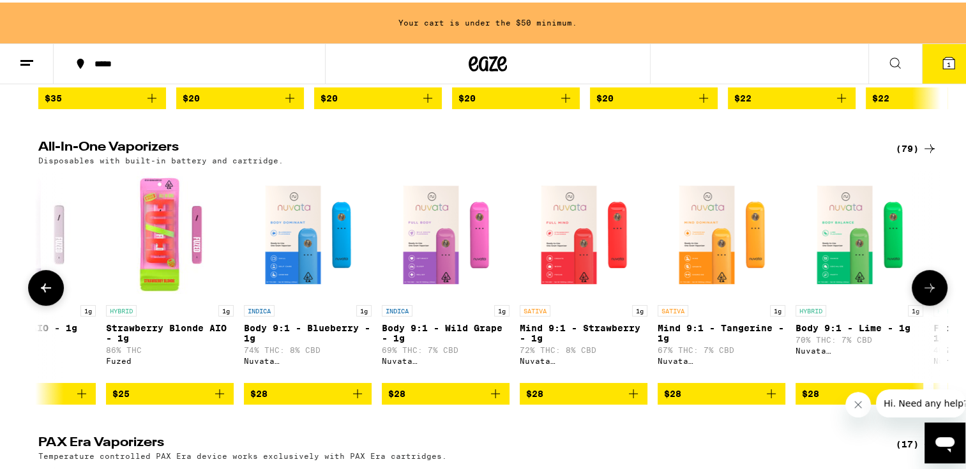
scroll to position [365, 0]
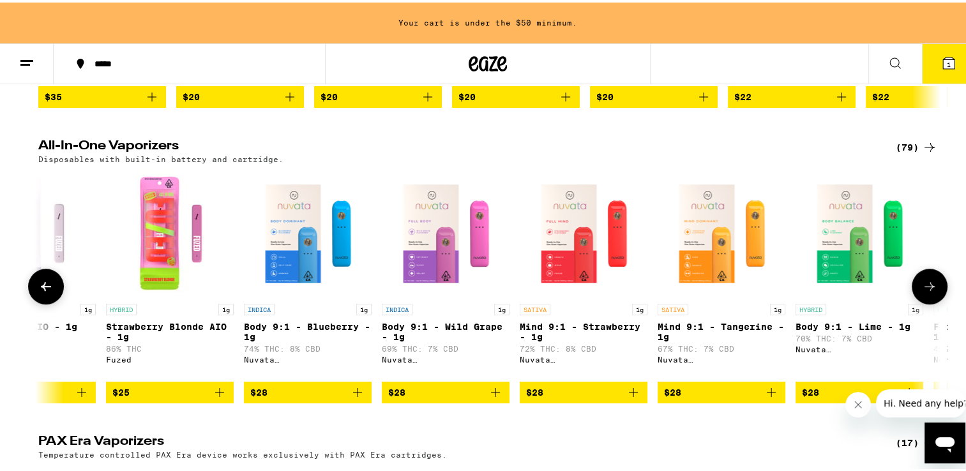
click at [217, 398] on icon "Add to bag" at bounding box center [219, 390] width 15 height 15
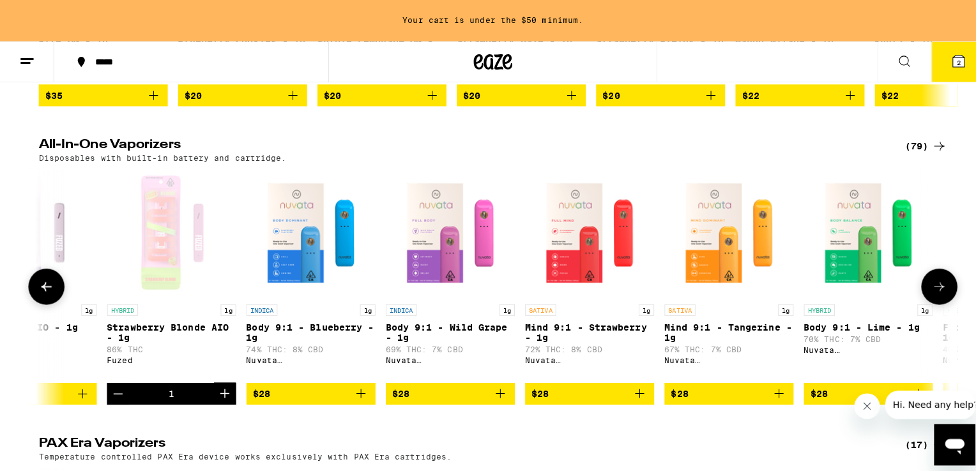
scroll to position [324, 0]
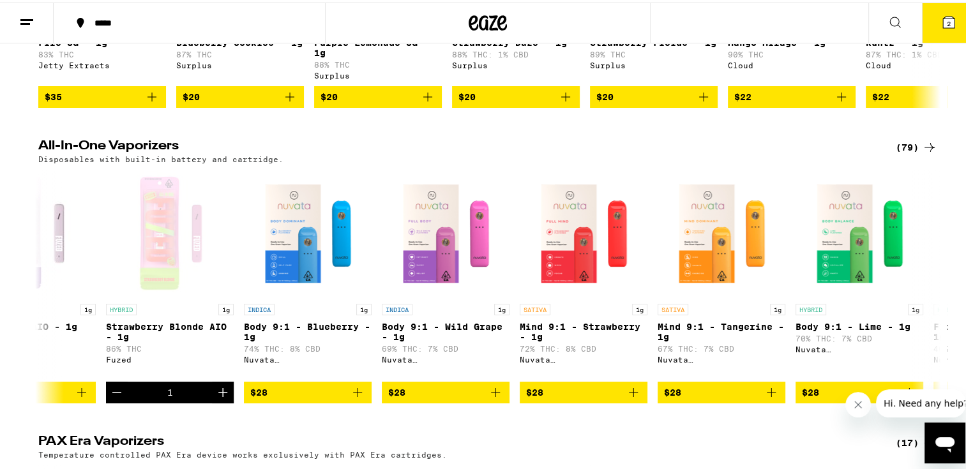
click at [930, 31] on button "2" at bounding box center [949, 21] width 54 height 40
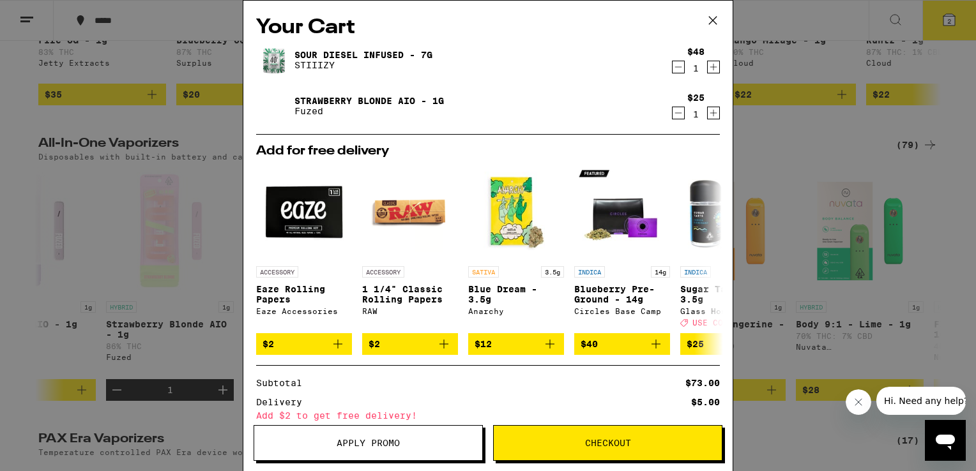
click at [561, 446] on span "Checkout" at bounding box center [608, 443] width 228 height 9
